Goal: Ask a question

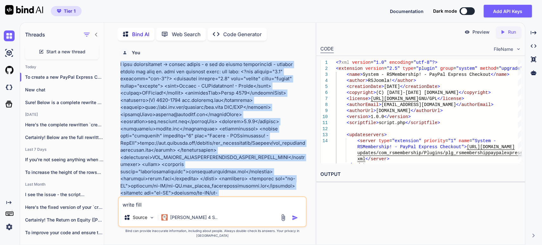
scroll to position [2, 0]
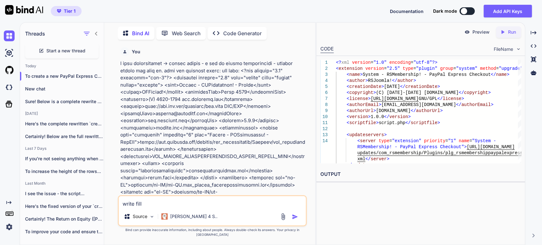
click at [51, 45] on div "Start a new thread" at bounding box center [62, 50] width 74 height 15
type textarea "x"
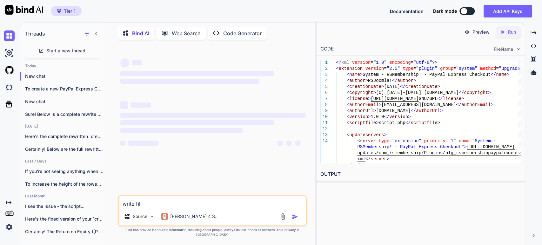
click at [142, 208] on textarea "write fill" at bounding box center [212, 201] width 187 height 11
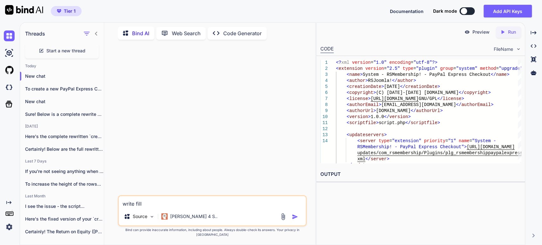
paste textarea "hat is arpu: // Set headers and lastCol based on model switch ($this->modelId) …"
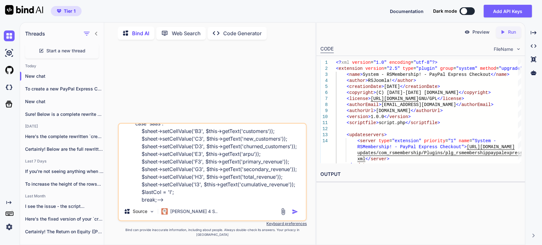
paste textarea "l ipsu dolorsitamet: [CONSECT_ADIPISCINGE:sedd] -> eius te inc utlaboreetdo mag…"
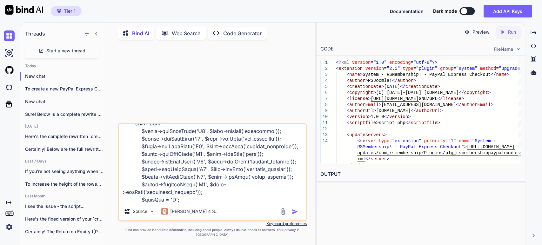
scroll to position [244, 0]
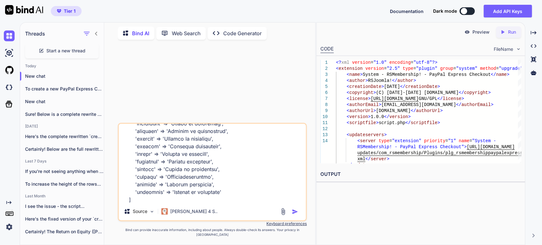
type textarea "lore ip dolo: // Sit ametcon adi elitSed doeiu te incid utlabo ($etdo->magnaAl)…"
click at [292, 215] on img "button" at bounding box center [295, 212] width 6 height 6
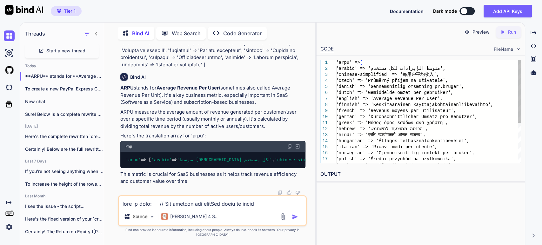
scroll to position [192, 0]
click at [288, 144] on img at bounding box center [289, 146] width 5 height 5
click at [161, 213] on div "Source Claude 4 S.." at bounding box center [212, 210] width 189 height 31
click at [160, 208] on textarea at bounding box center [212, 201] width 187 height 11
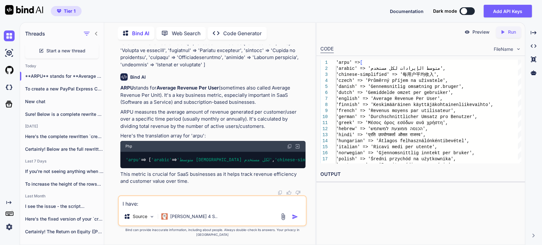
paste textarea "private function createExtendedIncomeSheet() { $sheet = $this->spreadsheet->cre…"
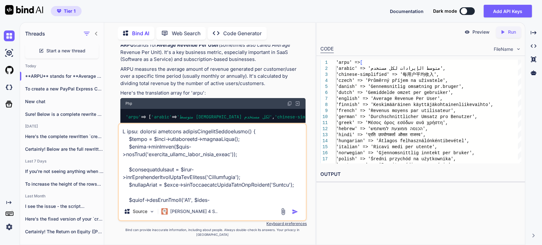
scroll to position [183, 0]
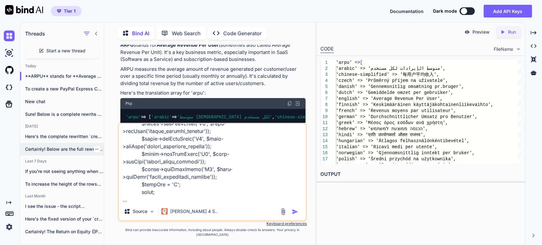
paste textarea "for ($i = 1; $i <= $this->periods; $i++) { $row = $i + 3; $sheet->setCellValue(…"
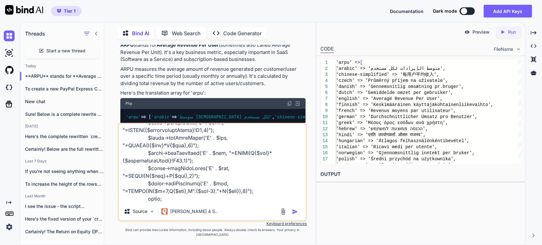
scroll to position [4, 0]
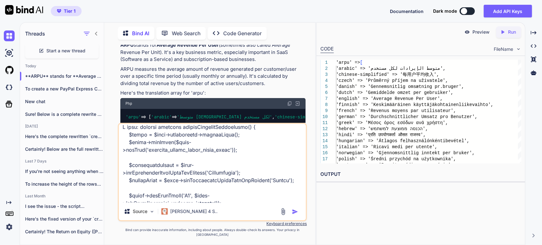
paste textarea "'saas' => [ 'name' => $this->getText('model_name_saas'), 'assumptions' => [ 'in…"
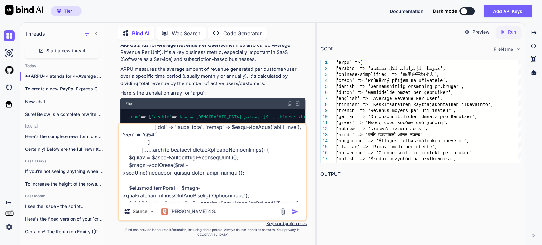
scroll to position [801, 0]
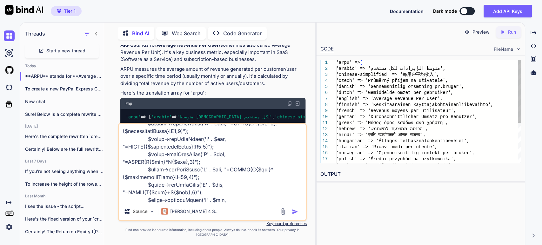
paste textarea "Month Customer Count New Customers Churned Customers ARPU Primary Revenue Secon…"
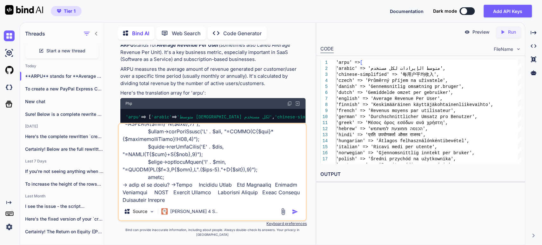
paste textarea "private function createIncomeSheet() { $sheet = $this->spreadsheet->createSheet…"
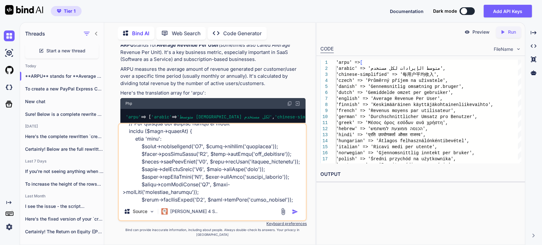
paste textarea "for ($i = 1; $i <= $this->periods; $i++) { $row = $i + 3; $sheet->setCellValue(…"
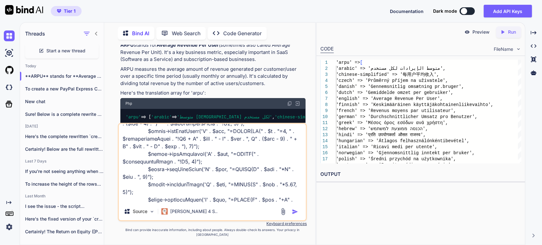
paste textarea "Revenue Analysis Month Initial Customers New Customers Churned Customers Averag…"
type textarea "I have: 'saas' => [ 'name' => $this->getText('model_name_saas'), 'assumptions' …"
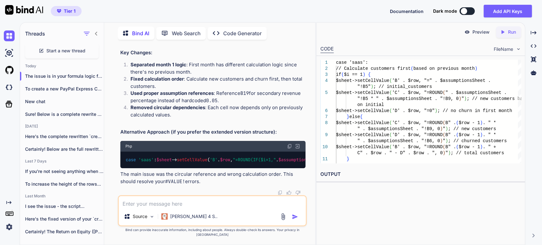
scroll to position [1163, 0]
click at [289, 149] on img at bounding box center [289, 146] width 5 height 5
